Goal: Transaction & Acquisition: Obtain resource

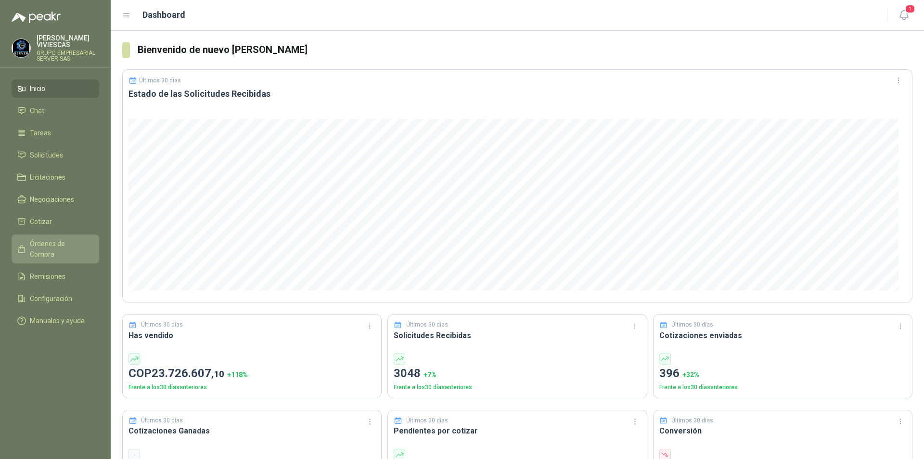
click at [50, 242] on span "Órdenes de Compra" at bounding box center [60, 248] width 60 height 21
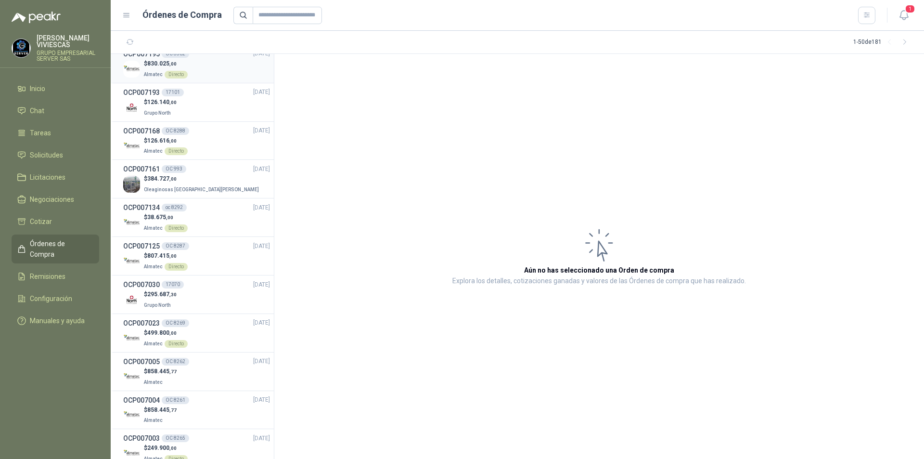
scroll to position [86, 0]
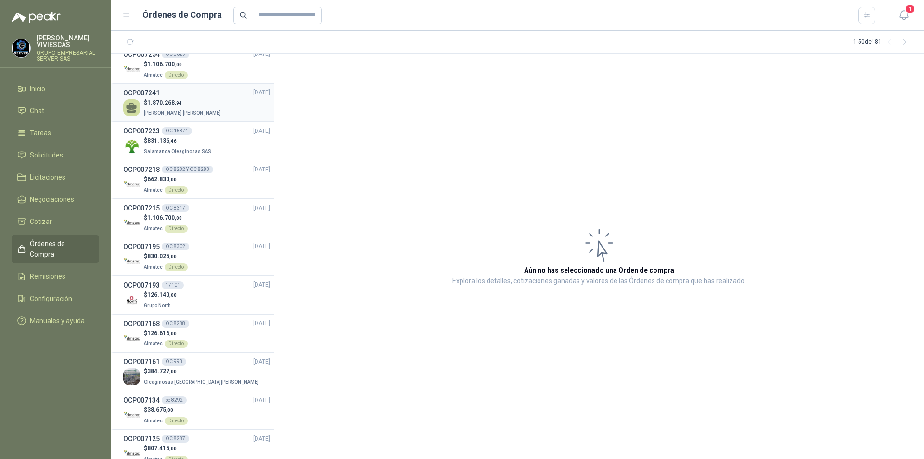
click at [203, 103] on div "$ 1.870.268 ,94 [PERSON_NAME] [PERSON_NAME]" at bounding box center [196, 108] width 147 height 20
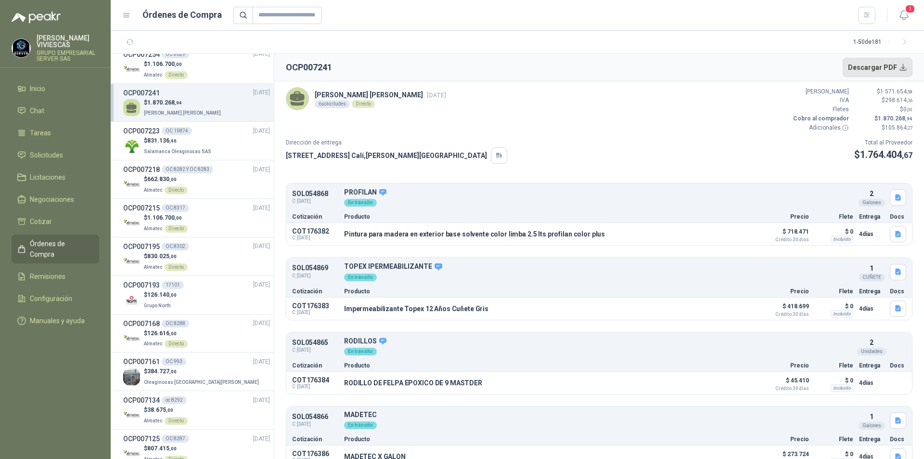
click at [899, 69] on button "Descargar PDF" at bounding box center [878, 67] width 70 height 19
